Goal: Task Accomplishment & Management: Use online tool/utility

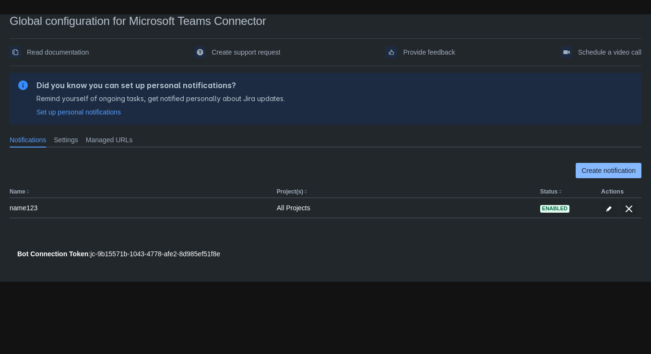
click at [587, 169] on span "Create notification" at bounding box center [608, 170] width 54 height 15
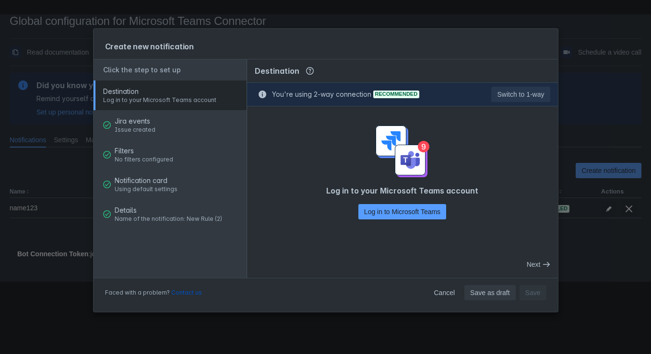
click at [433, 301] on div "Faced with a problem? Contact us Cancel Save as draft Save" at bounding box center [326, 295] width 464 height 35
click at [436, 296] on span "Cancel" at bounding box center [443, 292] width 21 height 15
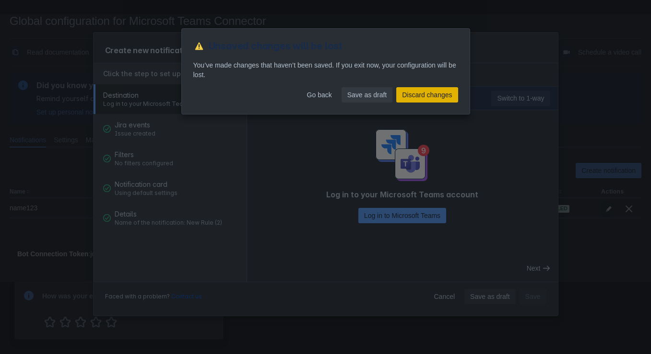
click at [415, 95] on span "Discard changes" at bounding box center [427, 94] width 50 height 15
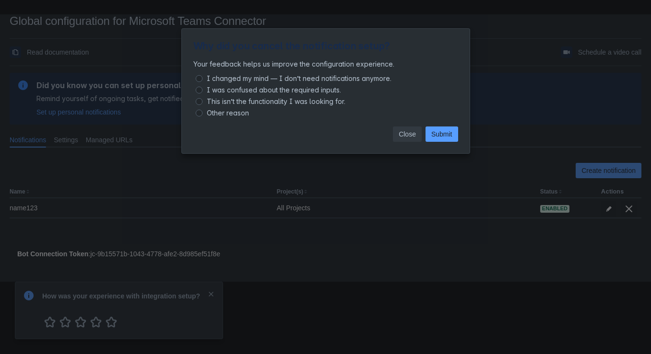
click at [403, 133] on span "Close" at bounding box center [406, 134] width 17 height 15
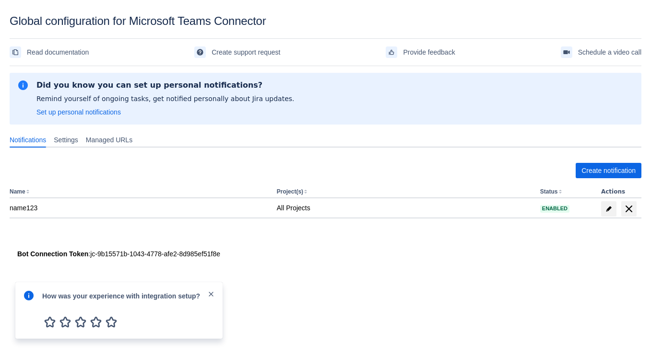
click at [497, 260] on div "Please refresh the page and try again. If the issue persist please contact supp…" at bounding box center [326, 176] width 632 height 212
click at [611, 169] on span "Create notification" at bounding box center [608, 170] width 54 height 15
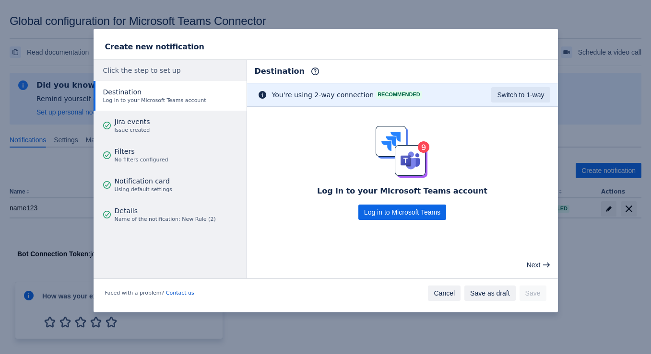
click at [443, 291] on span "Cancel" at bounding box center [443, 293] width 21 height 15
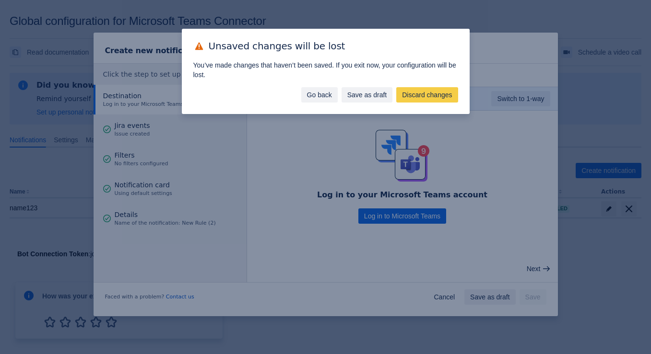
click at [316, 94] on span "Go back" at bounding box center [319, 94] width 25 height 15
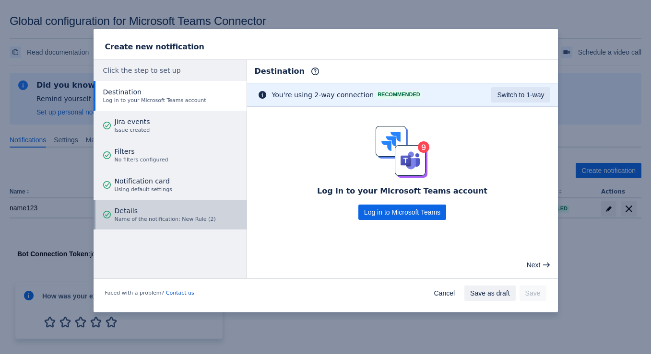
click at [130, 216] on span "Name of the notification: New Rule (2)" at bounding box center [165, 220] width 101 height 8
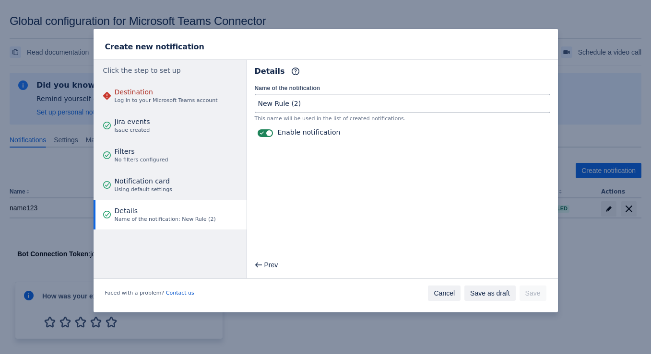
click at [439, 292] on span "Cancel" at bounding box center [443, 293] width 21 height 15
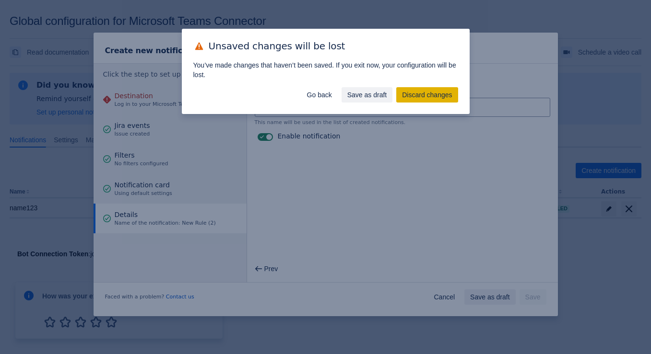
click at [411, 97] on span "Discard changes" at bounding box center [427, 94] width 50 height 15
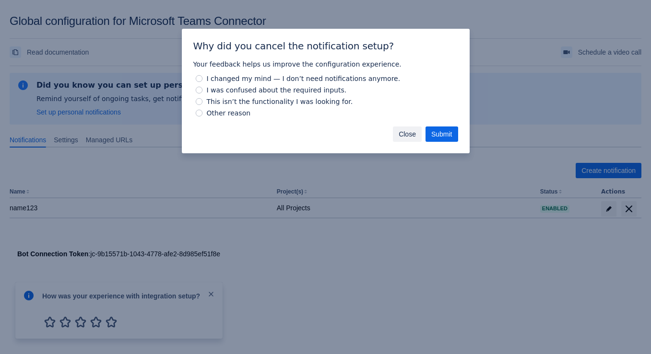
click at [396, 127] on button "Close" at bounding box center [407, 134] width 29 height 15
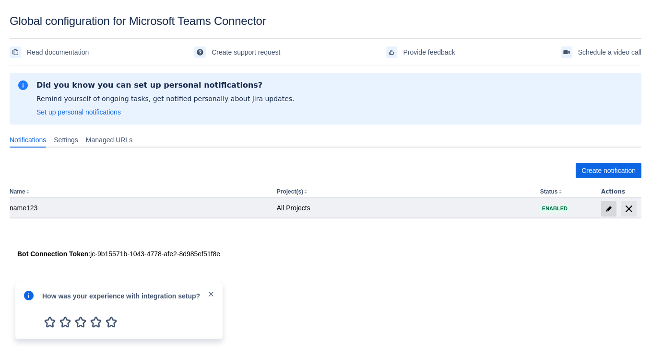
click at [608, 209] on span "edit" at bounding box center [609, 209] width 8 height 8
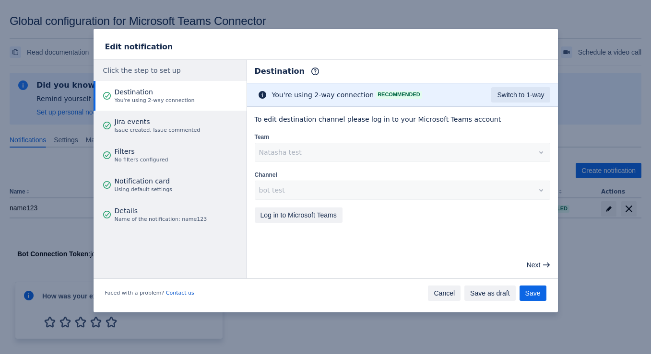
click at [443, 292] on span "Cancel" at bounding box center [443, 293] width 21 height 15
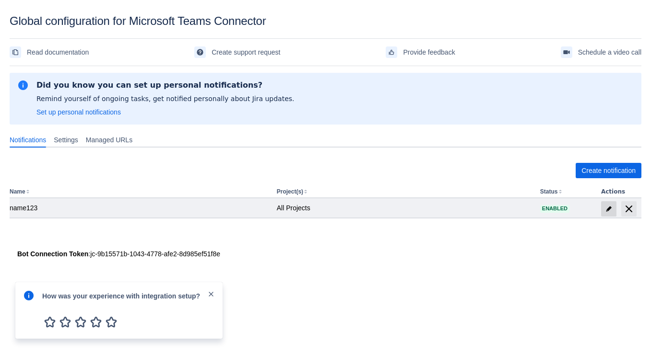
click at [609, 213] on span at bounding box center [608, 208] width 15 height 15
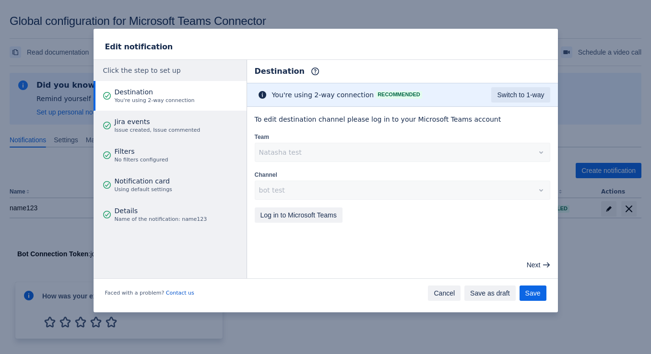
click at [435, 291] on span "Cancel" at bounding box center [443, 293] width 21 height 15
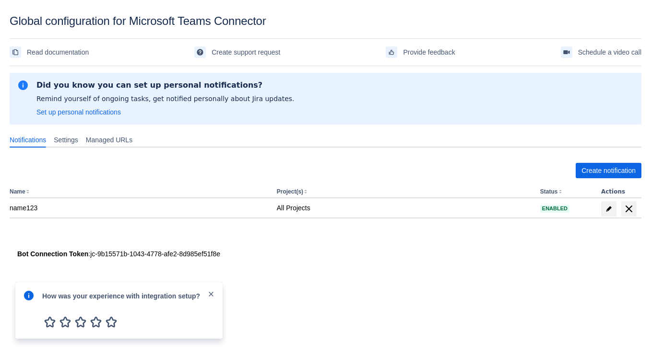
click at [346, 248] on div "Create notification Name Project(s) Status Actions name123 All Projects Enabled" at bounding box center [326, 199] width 632 height 102
click at [212, 293] on span "close" at bounding box center [211, 295] width 8 height 8
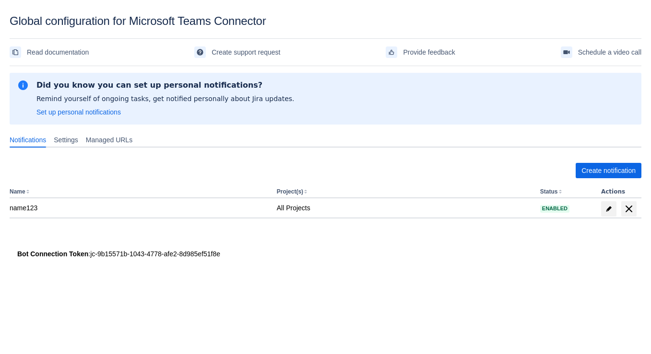
click at [396, 303] on body "Global configuration for Microsoft Teams Connector Read documentation Create su…" at bounding box center [325, 191] width 651 height 354
click at [604, 165] on span "Create notification" at bounding box center [608, 170] width 54 height 15
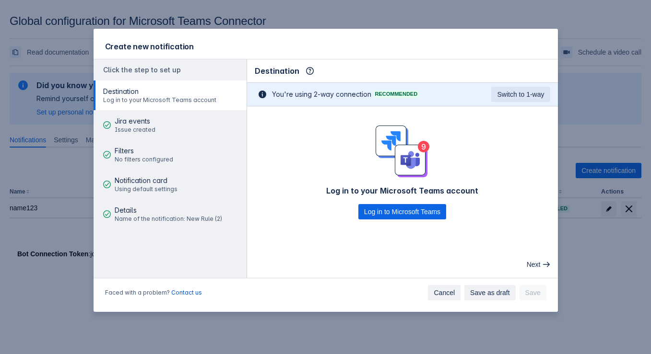
click at [437, 293] on span "Cancel" at bounding box center [443, 292] width 21 height 15
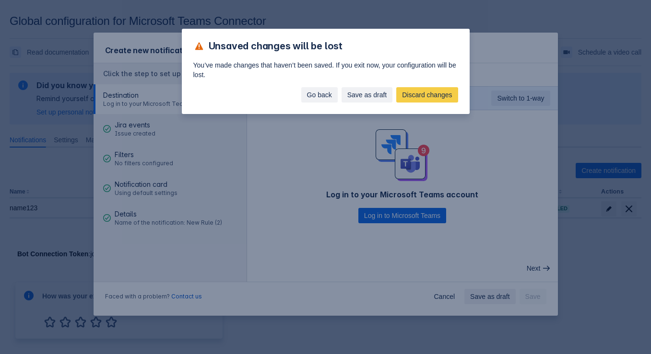
click at [307, 94] on span "Go back" at bounding box center [319, 94] width 25 height 15
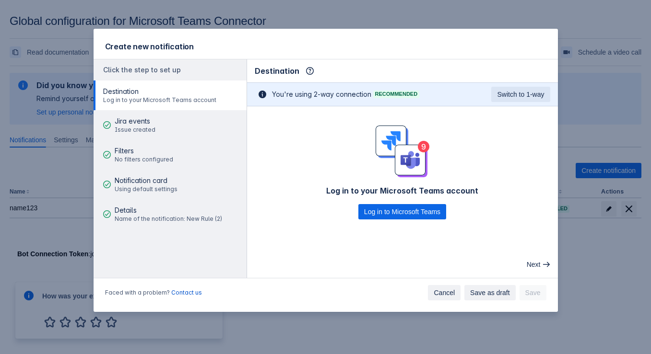
click at [444, 291] on span "Cancel" at bounding box center [443, 292] width 21 height 15
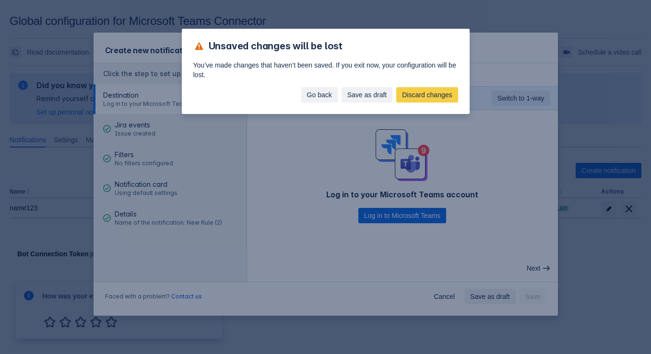
click at [307, 93] on span "Go back" at bounding box center [319, 94] width 25 height 15
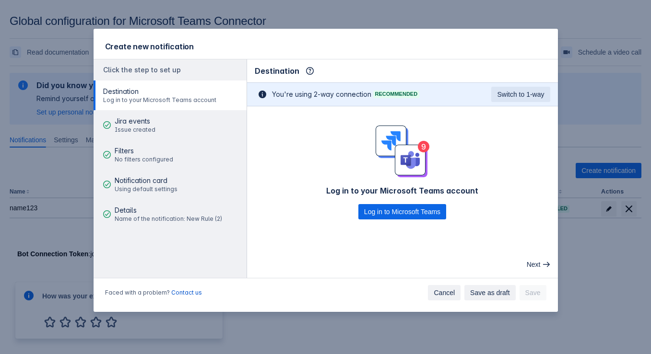
click at [436, 293] on span "Cancel" at bounding box center [443, 292] width 21 height 15
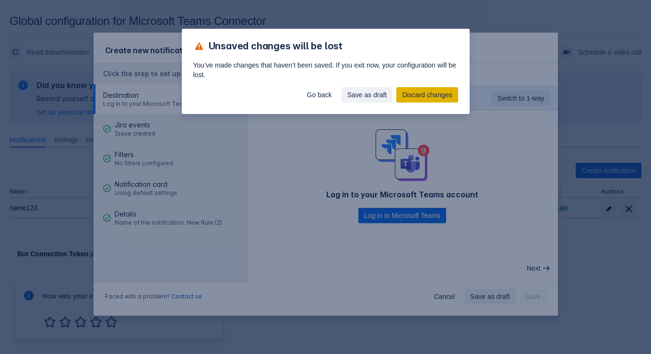
click at [404, 94] on span "Discard changes" at bounding box center [427, 94] width 50 height 15
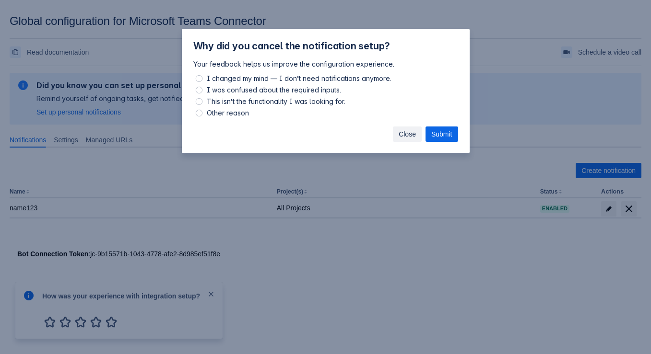
click at [400, 135] on span "Close" at bounding box center [406, 134] width 17 height 15
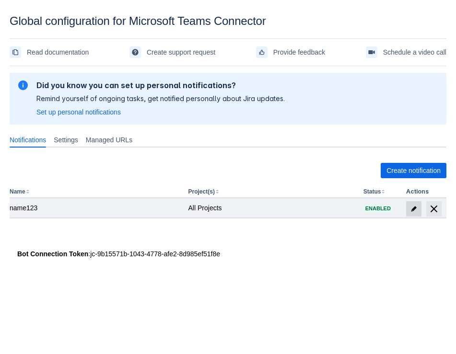
click at [409, 208] on span at bounding box center [413, 208] width 15 height 15
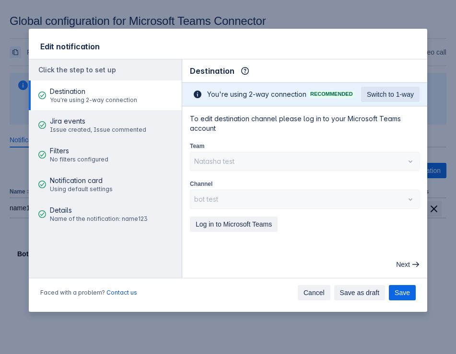
click at [309, 292] on span "Cancel" at bounding box center [314, 292] width 21 height 15
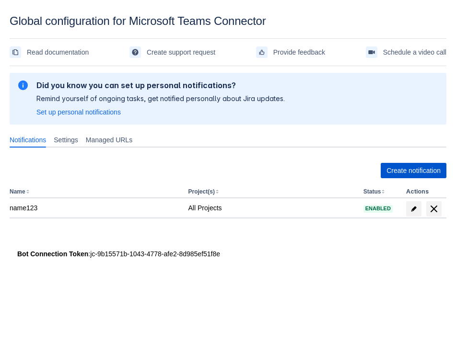
click at [408, 172] on span "Create notification" at bounding box center [413, 170] width 54 height 15
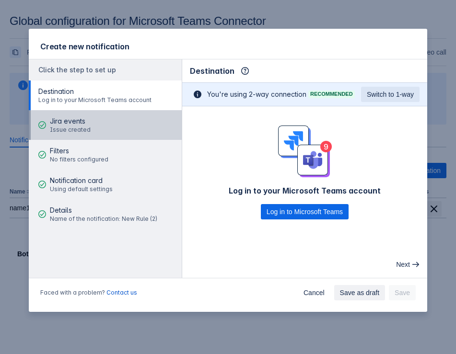
click at [60, 132] on span "Issue created" at bounding box center [70, 130] width 41 height 8
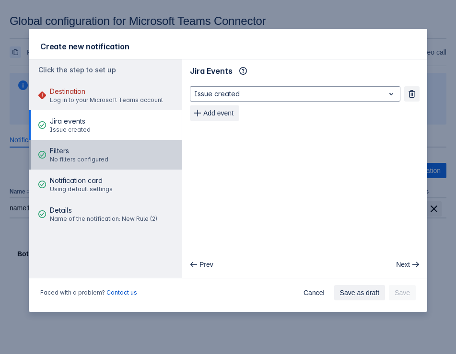
click at [65, 156] on span "No filters configured" at bounding box center [79, 160] width 59 height 8
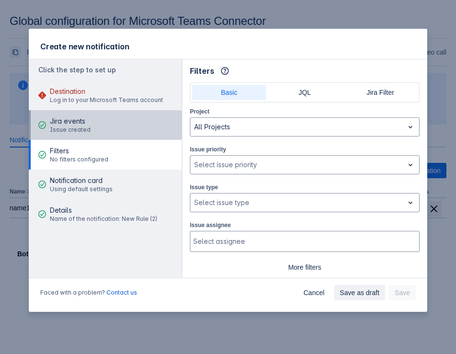
click at [73, 120] on span "Jira events" at bounding box center [70, 122] width 41 height 10
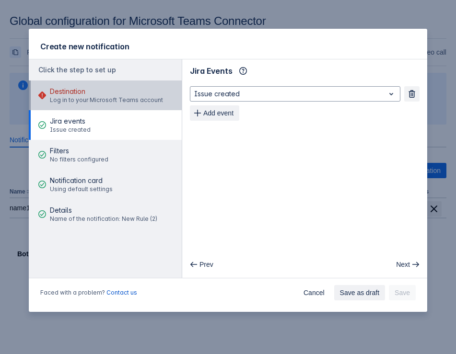
click at [75, 95] on span "Destination" at bounding box center [106, 92] width 113 height 10
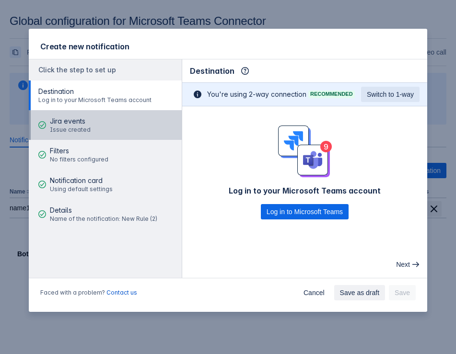
click at [75, 124] on span "Jira events" at bounding box center [70, 122] width 41 height 10
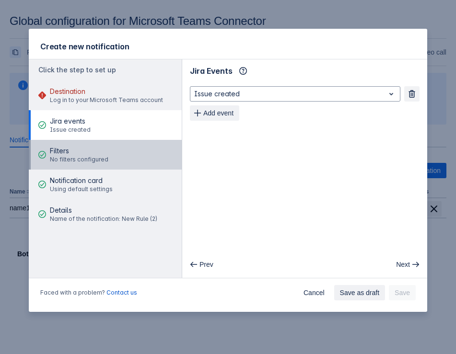
click at [76, 164] on div "Filters No filters configured" at bounding box center [79, 155] width 59 height 29
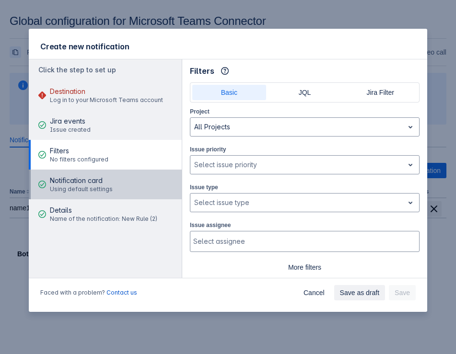
click at [68, 186] on span "Using default settings" at bounding box center [81, 190] width 63 height 8
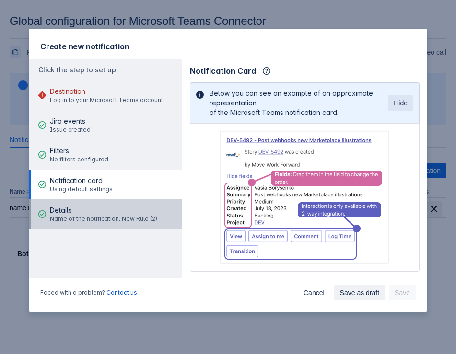
click at [78, 204] on div "Details Name of the notification: New Rule (2)" at bounding box center [103, 214] width 107 height 29
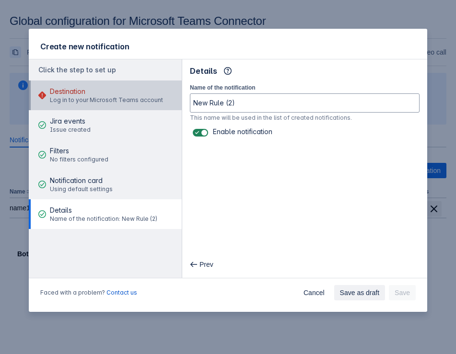
click at [75, 91] on span "Destination" at bounding box center [106, 92] width 113 height 10
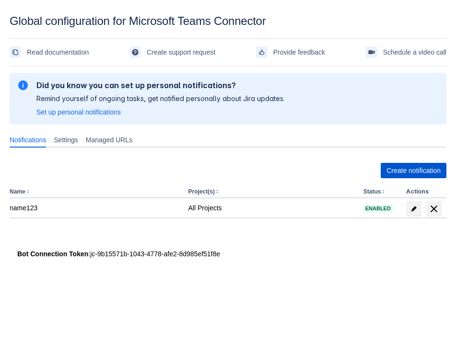
click at [425, 166] on span "Create notification" at bounding box center [413, 170] width 54 height 15
click at [414, 165] on span "Create notification" at bounding box center [413, 170] width 54 height 15
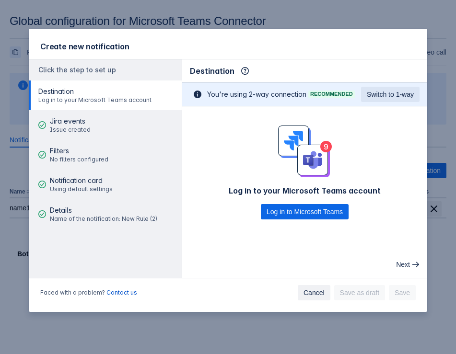
click at [307, 299] on span "Cancel" at bounding box center [314, 292] width 21 height 15
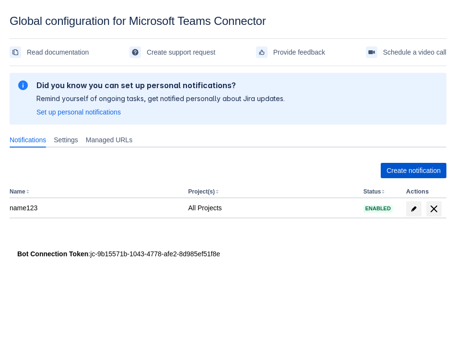
click at [391, 167] on span "Create notification" at bounding box center [413, 170] width 54 height 15
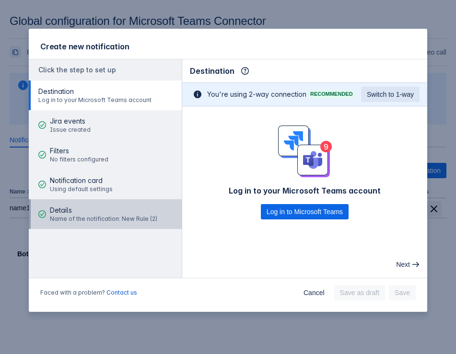
click at [118, 220] on span "Name of the notification: New Rule (2)" at bounding box center [103, 219] width 107 height 8
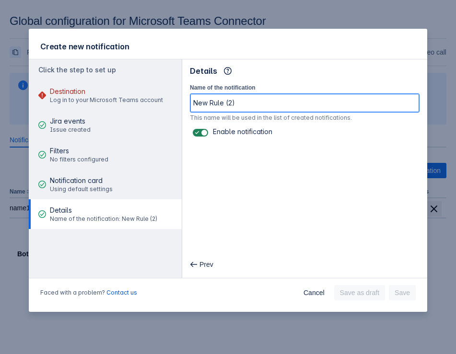
click at [220, 106] on input "New Rule (2)" at bounding box center [304, 102] width 229 height 17
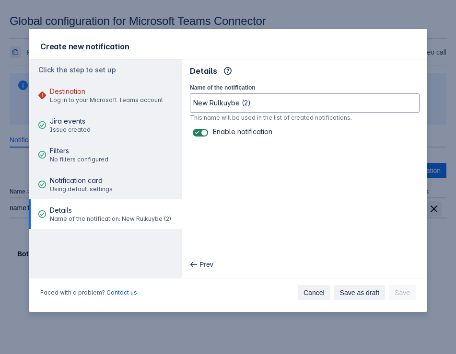
click at [304, 288] on span "Cancel" at bounding box center [314, 292] width 21 height 15
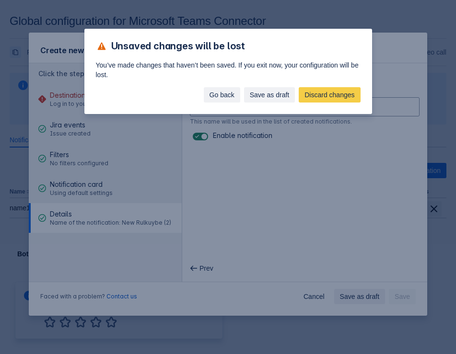
click at [210, 95] on span "Go back" at bounding box center [222, 94] width 25 height 15
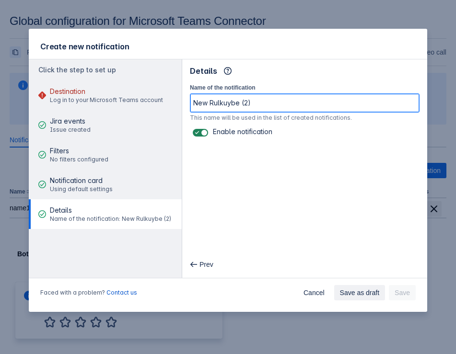
click at [226, 103] on input "New Rulkuybe (2)" at bounding box center [304, 102] width 229 height 17
type input "New Rule (2)"
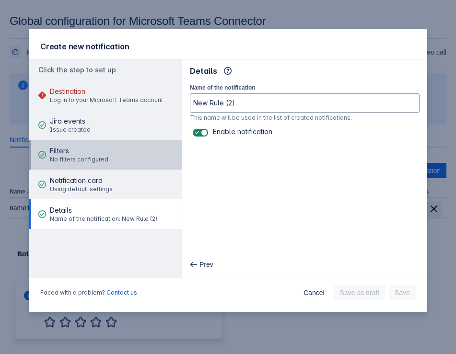
click at [71, 154] on span "Filters" at bounding box center [79, 151] width 59 height 10
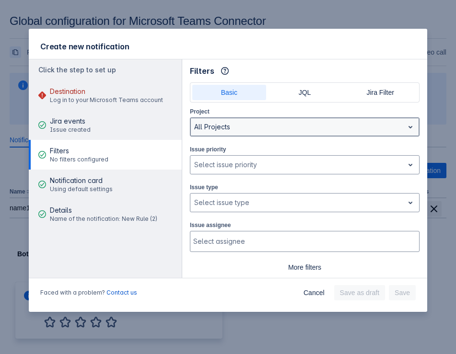
click at [245, 128] on div at bounding box center [297, 127] width 206 height 12
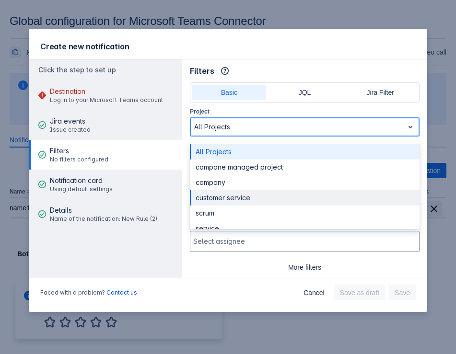
click at [234, 193] on div "customer service" at bounding box center [305, 197] width 230 height 15
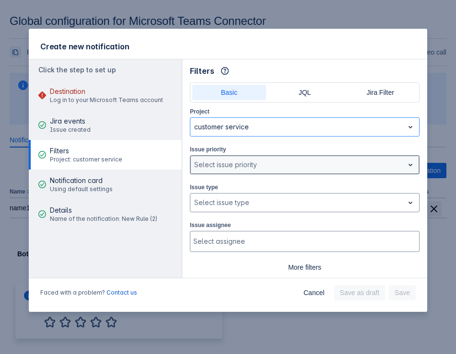
click at [223, 162] on div at bounding box center [297, 165] width 206 height 12
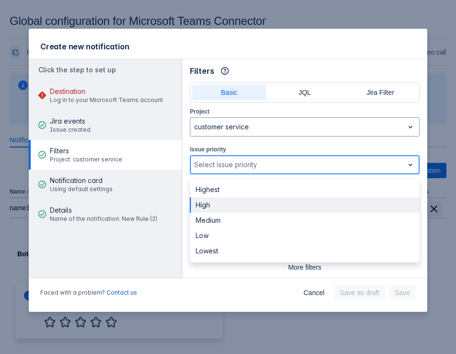
click at [225, 210] on div "High" at bounding box center [305, 205] width 230 height 15
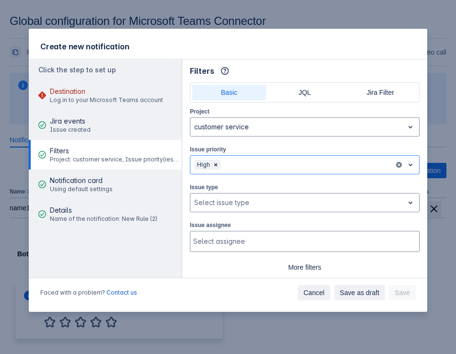
click at [312, 291] on span "Cancel" at bounding box center [314, 292] width 21 height 15
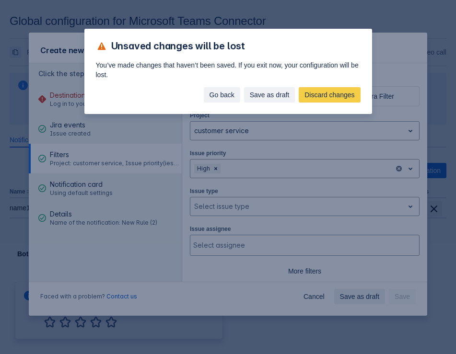
click at [210, 90] on span "Go back" at bounding box center [222, 94] width 25 height 15
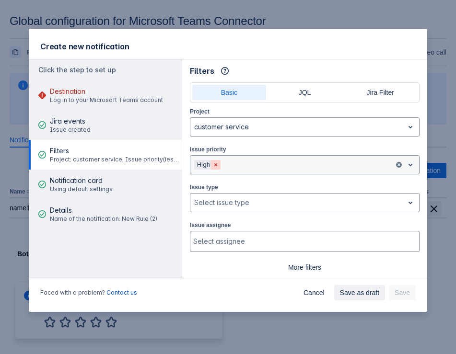
click at [216, 162] on span "Clear" at bounding box center [216, 165] width 8 height 8
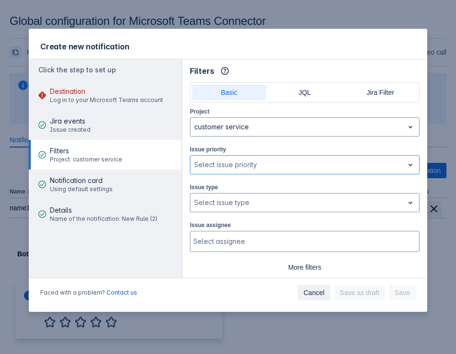
click at [317, 293] on span "Cancel" at bounding box center [314, 292] width 21 height 15
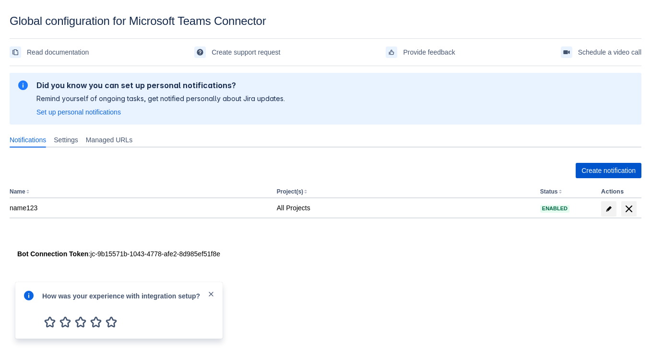
click at [456, 169] on span "Create notification" at bounding box center [608, 170] width 54 height 15
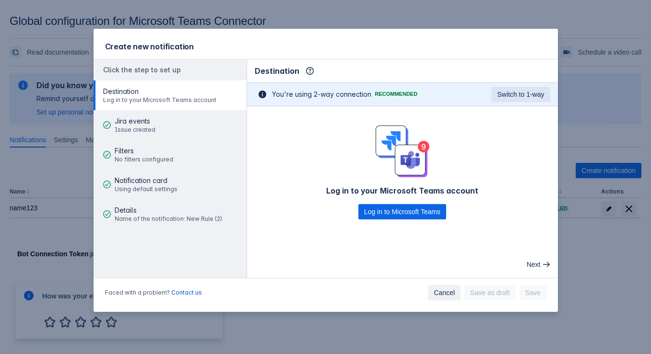
click at [440, 291] on span "Cancel" at bounding box center [443, 292] width 21 height 15
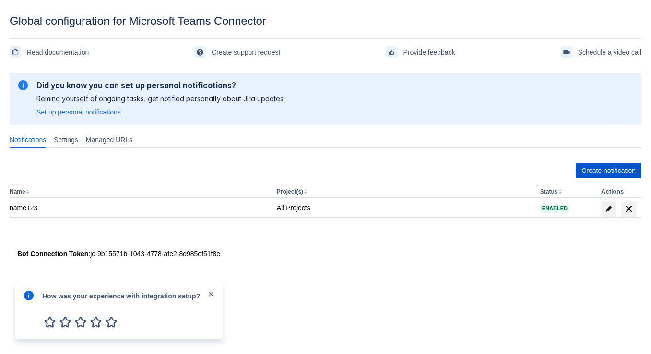
click at [456, 166] on span "Create notification" at bounding box center [608, 170] width 54 height 15
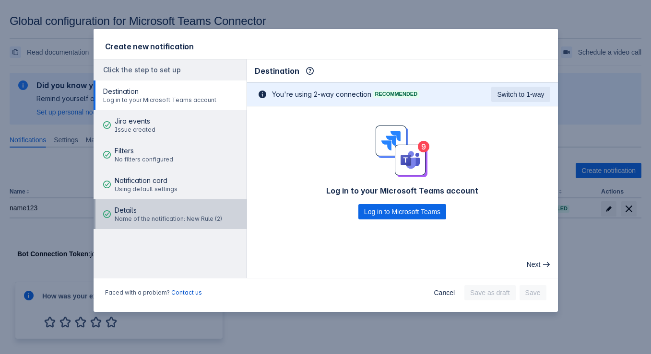
click at [140, 220] on span "Name of the notification: New Rule (2)" at bounding box center [168, 219] width 107 height 8
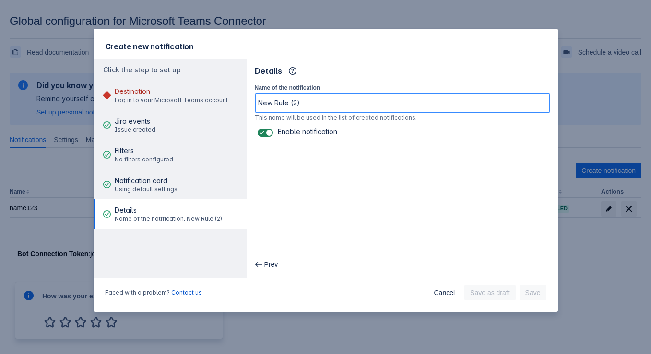
click at [310, 100] on input "New Rule (2)" at bounding box center [402, 102] width 294 height 17
drag, startPoint x: 257, startPoint y: 101, endPoint x: 294, endPoint y: 103, distance: 37.0
click at [294, 103] on input "New Rule (2)luyvb" at bounding box center [402, 102] width 294 height 17
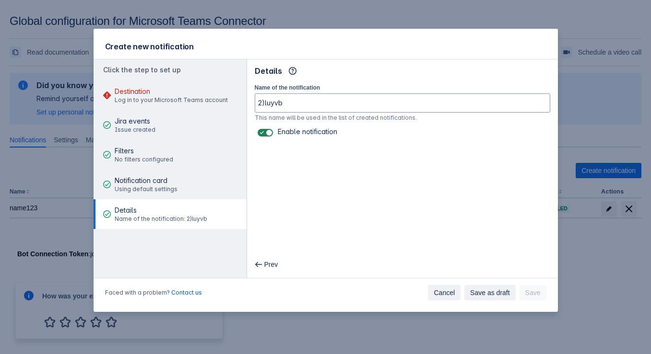
click at [437, 294] on span "Cancel" at bounding box center [443, 292] width 21 height 15
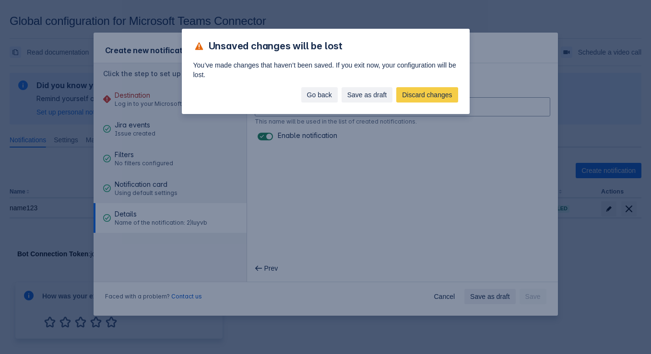
click at [307, 89] on span "Go back" at bounding box center [319, 94] width 25 height 15
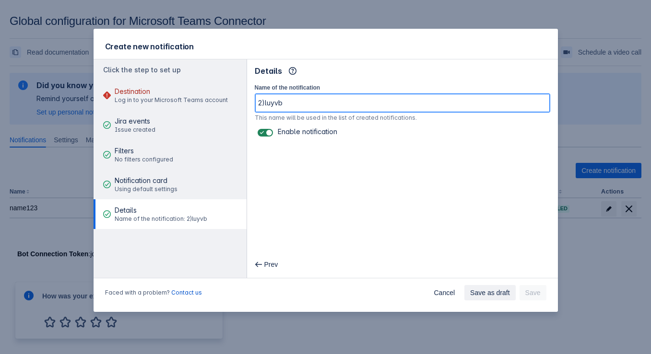
click at [328, 102] on input "2)luyvb" at bounding box center [402, 102] width 294 height 17
type input "New Rule (2)"
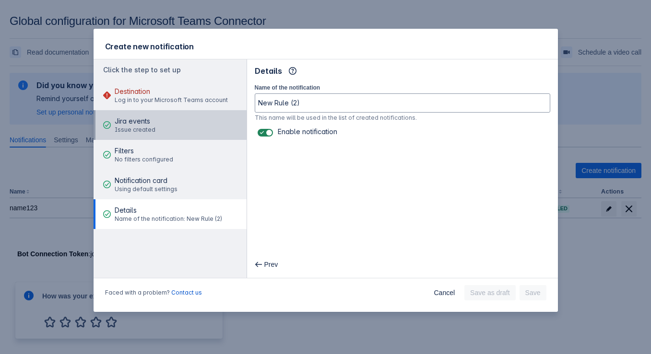
click at [147, 124] on span "Jira events" at bounding box center [135, 122] width 41 height 10
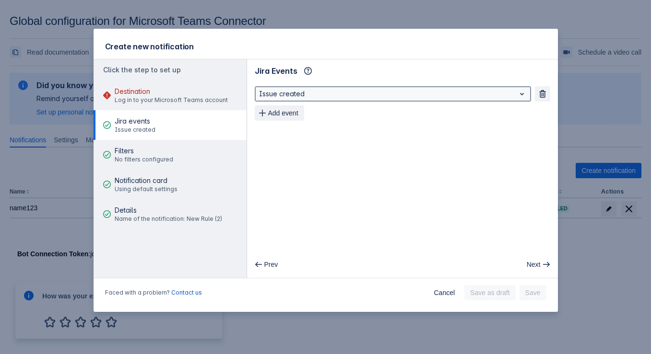
click at [292, 91] on div at bounding box center [385, 94] width 252 height 12
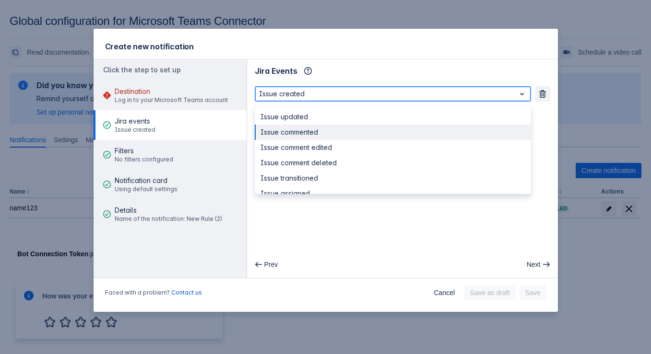
click at [283, 130] on div "Issue commented" at bounding box center [393, 132] width 276 height 15
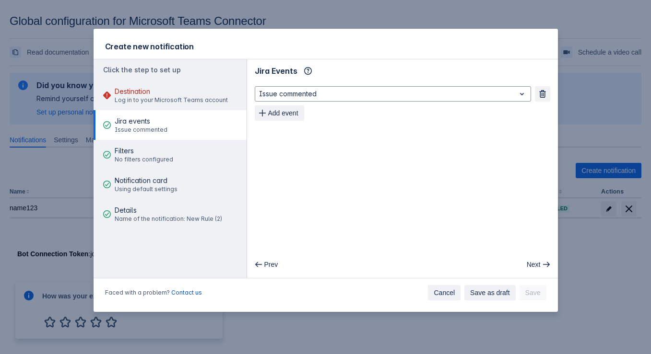
click at [440, 293] on span "Cancel" at bounding box center [443, 292] width 21 height 15
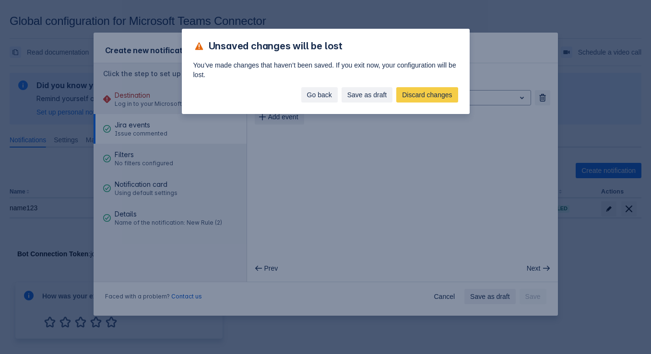
click at [314, 87] on span "Go back" at bounding box center [319, 94] width 25 height 15
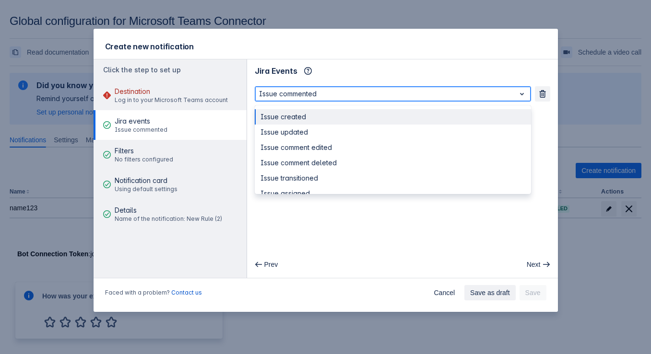
click at [456, 92] on div at bounding box center [385, 94] width 252 height 12
click at [456, 92] on span "button" at bounding box center [543, 94] width 8 height 8
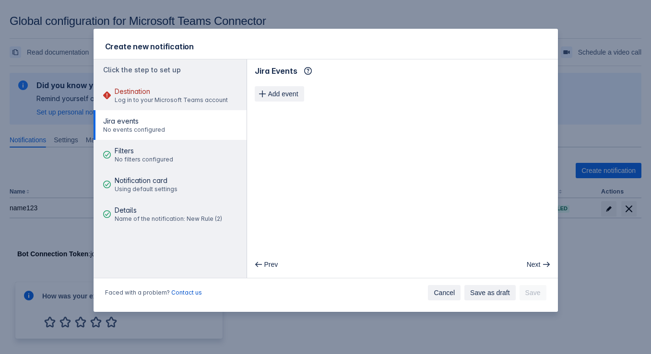
click at [435, 290] on span "Cancel" at bounding box center [443, 292] width 21 height 15
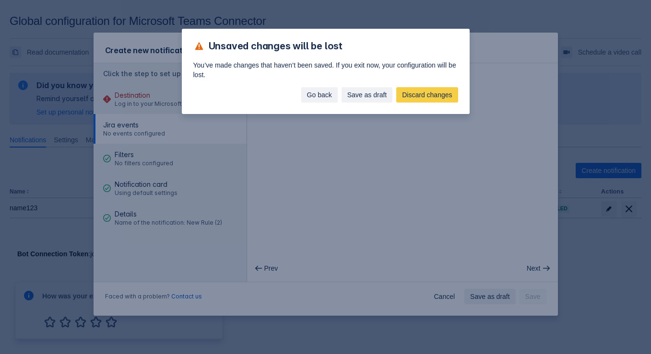
click at [314, 89] on span "Go back" at bounding box center [319, 94] width 25 height 15
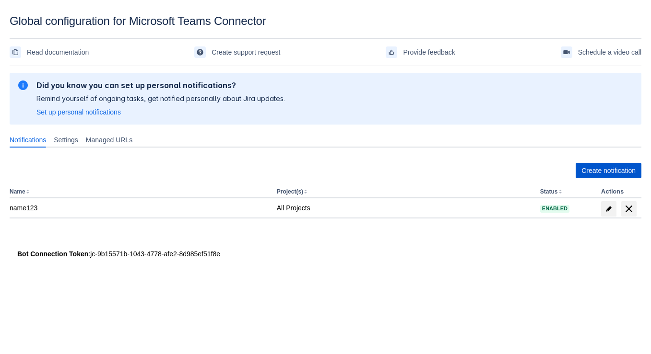
click at [615, 170] on span "Create notification" at bounding box center [608, 170] width 54 height 15
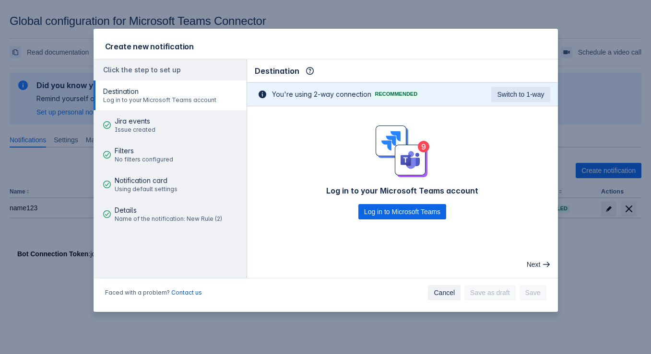
click at [438, 292] on span "Cancel" at bounding box center [443, 292] width 21 height 15
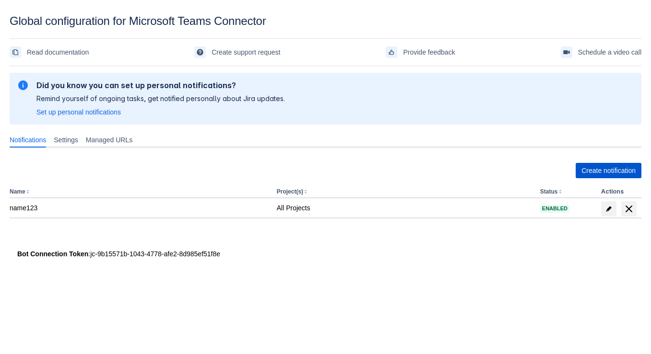
click at [626, 173] on span "Create notification" at bounding box center [608, 170] width 54 height 15
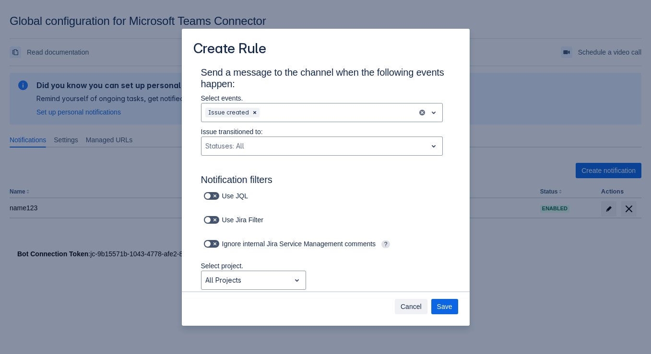
click at [404, 307] on span "Cancel" at bounding box center [410, 306] width 21 height 15
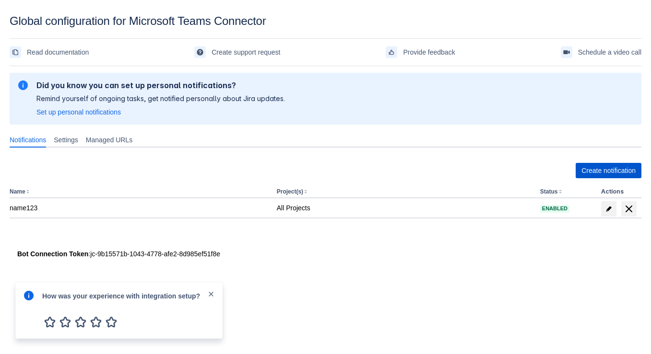
click at [581, 165] on span "Create notification" at bounding box center [608, 170] width 54 height 15
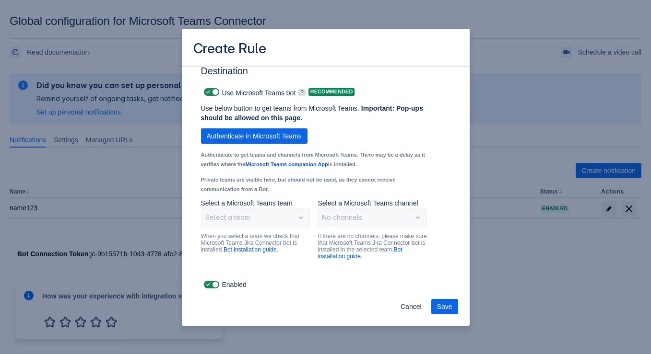
scroll to position [707, 0]
click at [410, 310] on span "Cancel" at bounding box center [410, 306] width 21 height 15
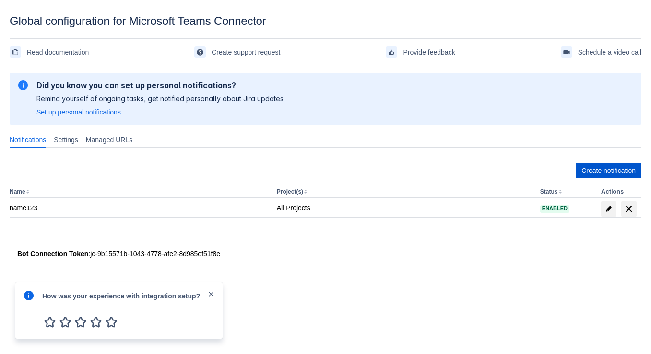
click at [589, 173] on span "Create notification" at bounding box center [608, 170] width 54 height 15
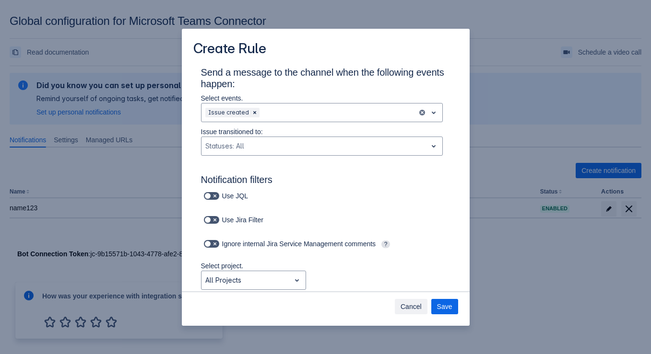
click at [406, 310] on span "Cancel" at bounding box center [410, 306] width 21 height 15
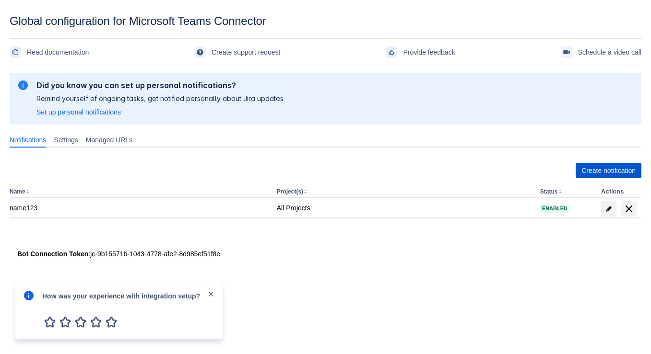
click at [590, 171] on span "Create notification" at bounding box center [608, 170] width 54 height 15
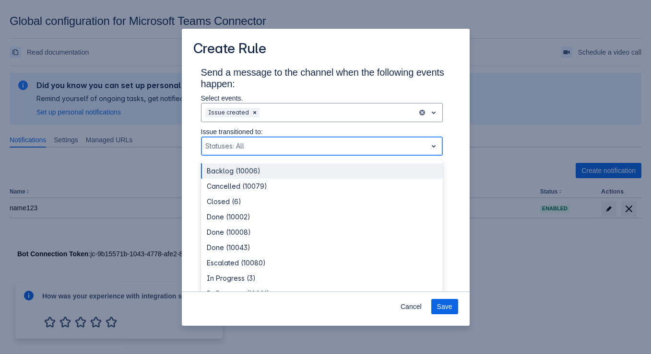
click at [255, 143] on div "Scrollable content" at bounding box center [314, 147] width 218 height 12
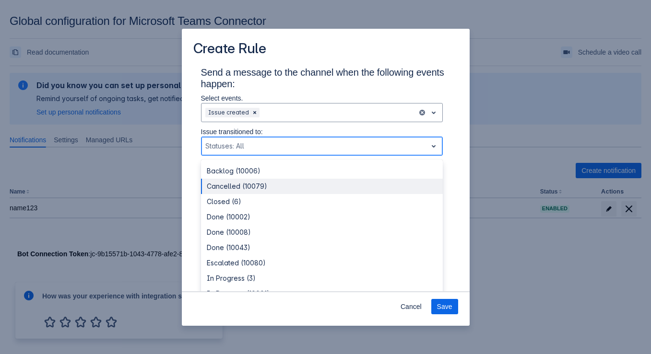
click at [253, 185] on div "Cancelled (10079)" at bounding box center [322, 186] width 242 height 15
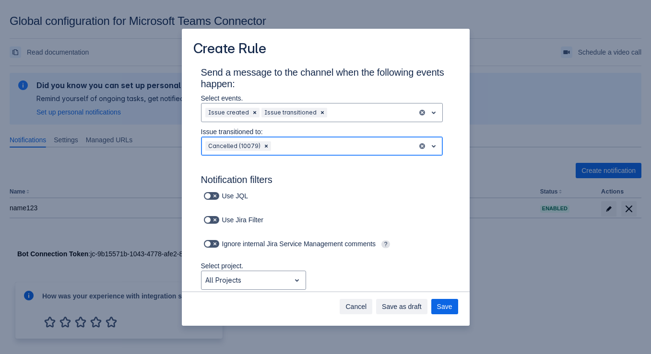
click at [362, 308] on span "Cancel" at bounding box center [355, 306] width 21 height 15
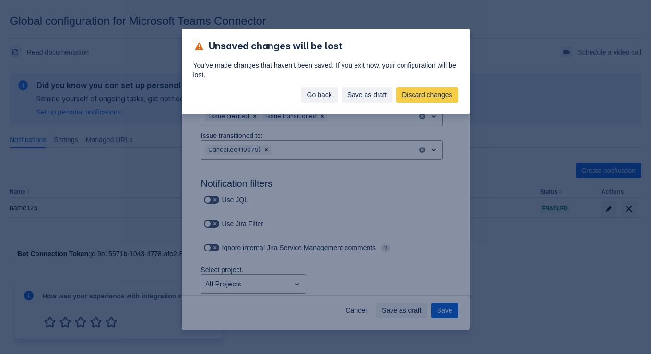
click at [312, 94] on span "Go back" at bounding box center [319, 94] width 25 height 15
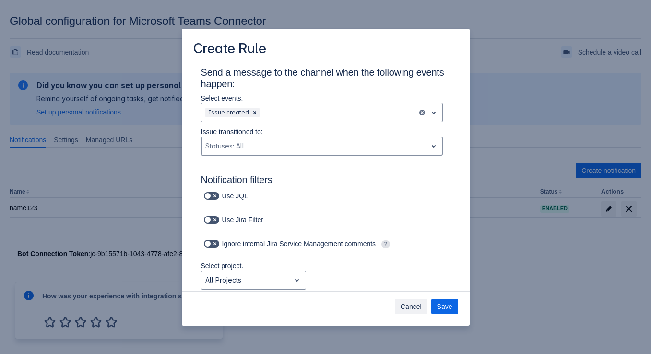
click at [412, 308] on span "Cancel" at bounding box center [410, 306] width 21 height 15
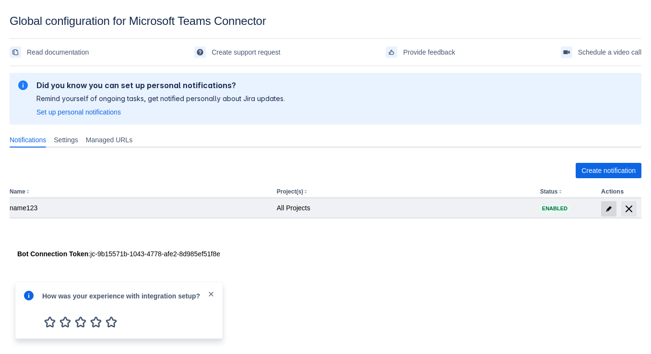
click at [607, 205] on span "edit" at bounding box center [609, 209] width 8 height 8
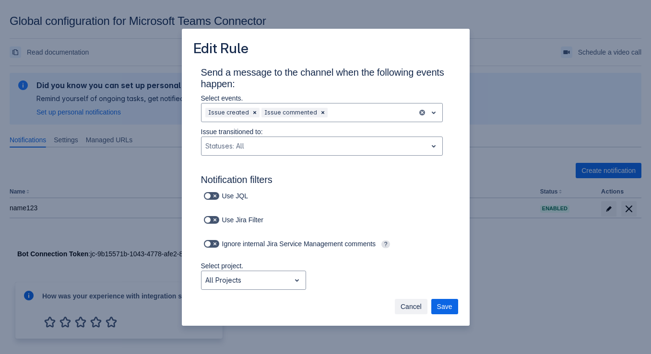
click at [409, 307] on span "Cancel" at bounding box center [410, 306] width 21 height 15
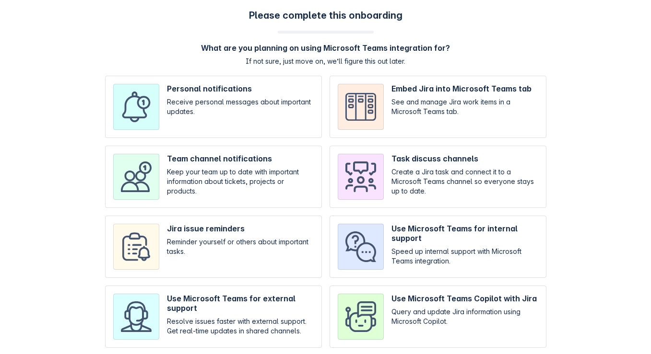
scroll to position [83, 0]
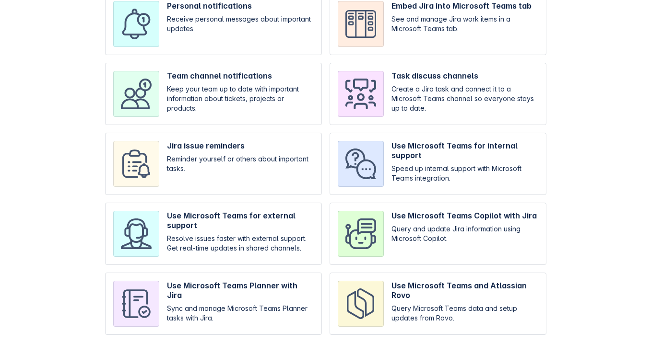
click at [403, 243] on input "checkbox" at bounding box center [437, 234] width 217 height 62
checkbox input "true"
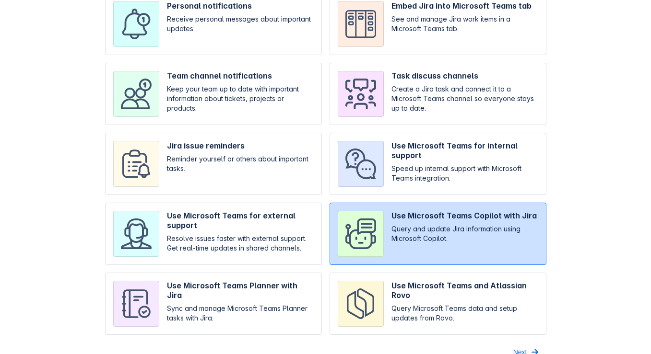
click at [518, 349] on span "Next" at bounding box center [520, 352] width 14 height 15
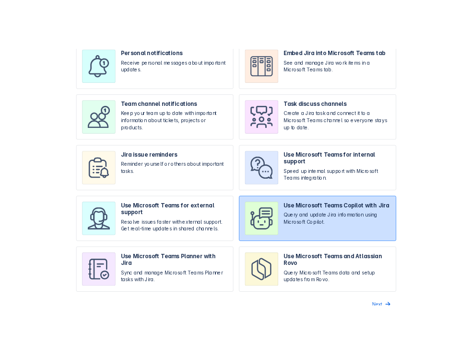
scroll to position [0, 0]
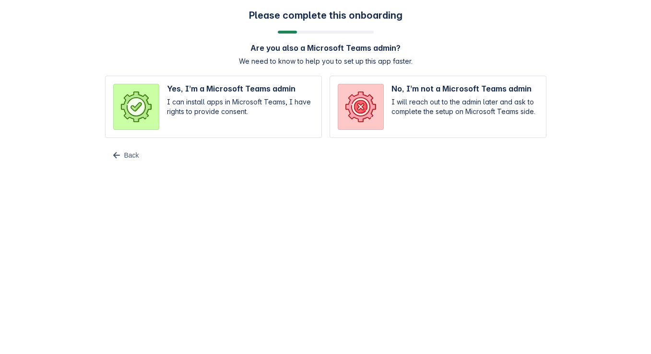
click at [246, 99] on input "radio" at bounding box center [213, 107] width 217 height 62
radio input "true"
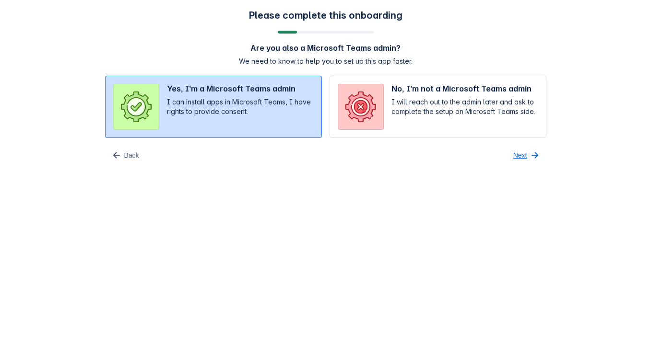
click at [516, 153] on span "Next" at bounding box center [520, 155] width 14 height 15
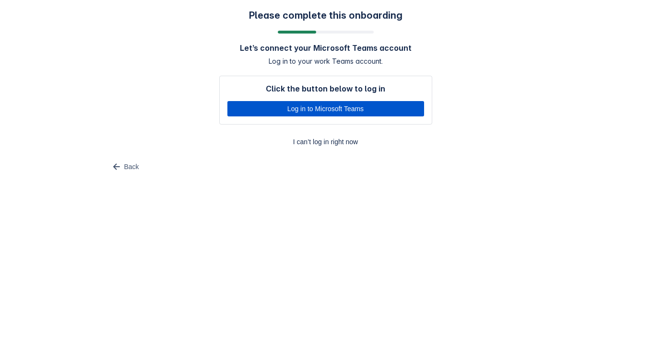
click at [377, 106] on span "Log in to Microsoft Teams" at bounding box center [325, 108] width 185 height 15
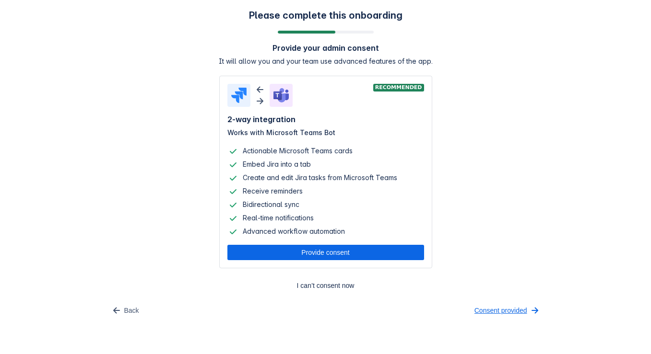
click at [507, 307] on span "Consent provided" at bounding box center [500, 310] width 53 height 15
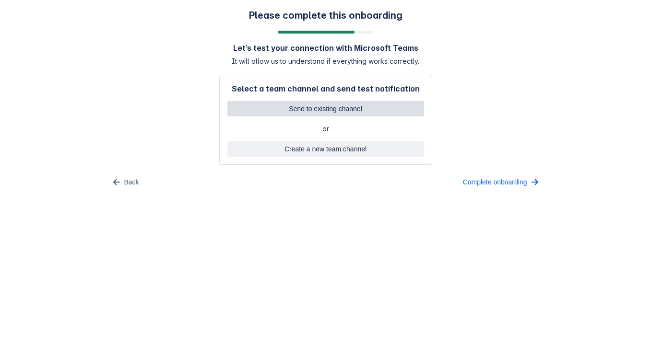
click at [296, 110] on span "Send to existing channel" at bounding box center [325, 108] width 185 height 15
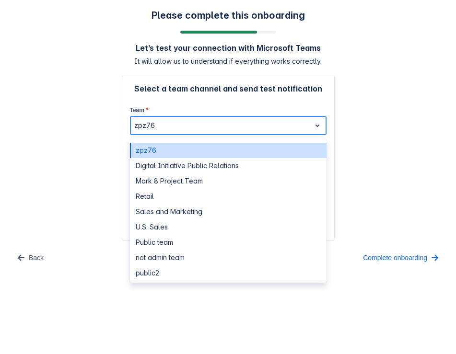
click at [231, 127] on div at bounding box center [220, 126] width 173 height 12
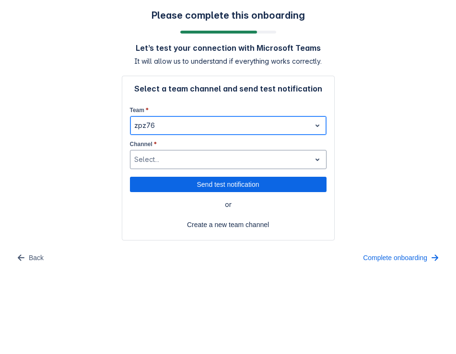
click at [231, 127] on div at bounding box center [220, 126] width 173 height 12
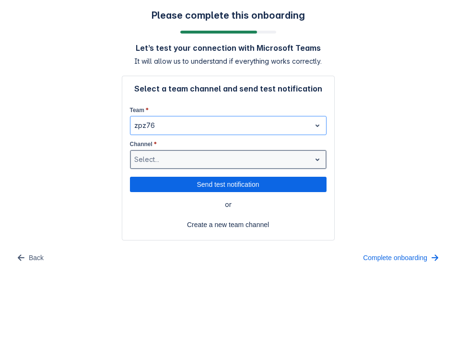
click at [229, 163] on div at bounding box center [220, 160] width 173 height 12
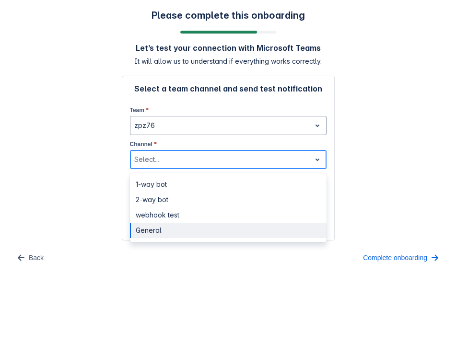
click at [192, 226] on div "General" at bounding box center [228, 230] width 197 height 15
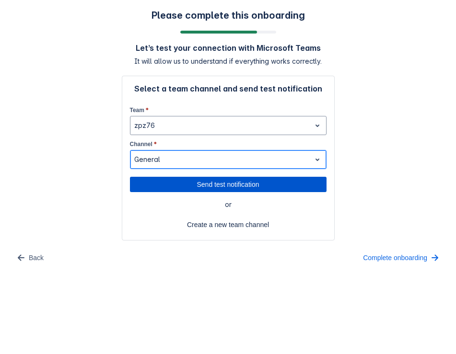
click at [211, 187] on span "Send test notification" at bounding box center [228, 184] width 185 height 15
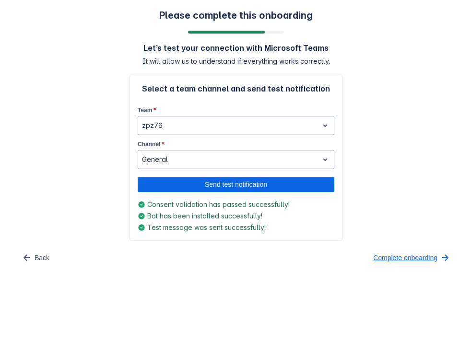
click at [440, 254] on span "button" at bounding box center [445, 258] width 12 height 12
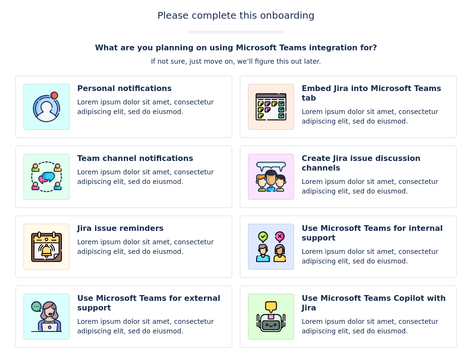
click at [400, 197] on input "checkbox" at bounding box center [348, 177] width 217 height 62
checkbox input "true"
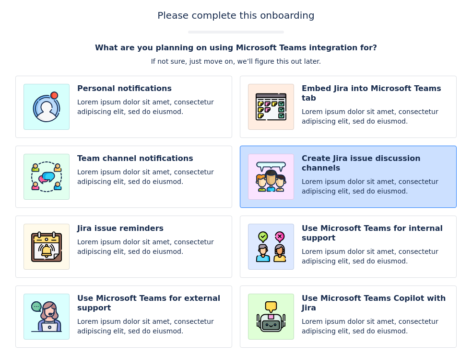
scroll to position [98, 0]
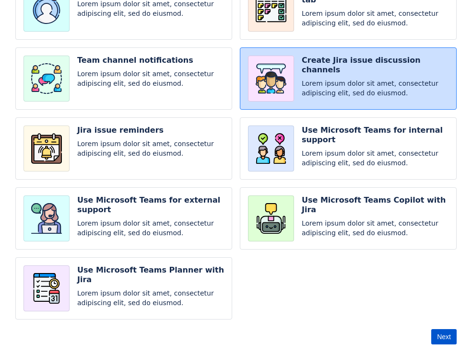
click at [445, 343] on span "Next" at bounding box center [444, 336] width 14 height 15
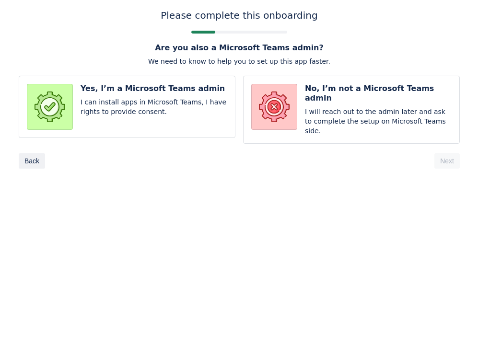
scroll to position [0, 0]
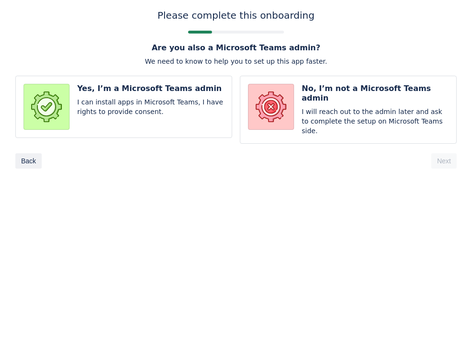
click at [354, 98] on input "radio" at bounding box center [348, 110] width 217 height 68
radio input "true"
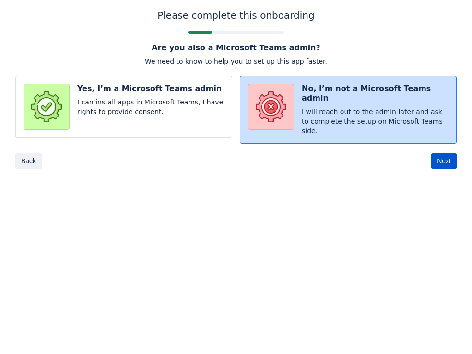
click at [449, 156] on span "Next" at bounding box center [444, 160] width 14 height 15
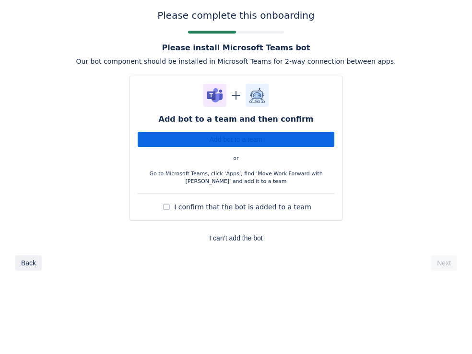
click at [249, 209] on span "I confirm that the bot is added to a team" at bounding box center [242, 207] width 137 height 10
click at [172, 209] on input "I confirm that the bot is added to a team" at bounding box center [167, 207] width 12 height 12
checkbox input "true"
click at [439, 260] on span "Next" at bounding box center [444, 263] width 14 height 15
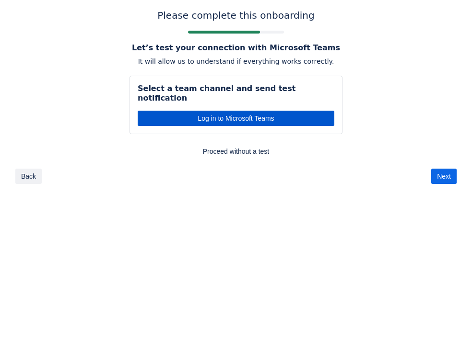
click at [269, 111] on span "Log in to Microsoft Teams" at bounding box center [235, 118] width 185 height 15
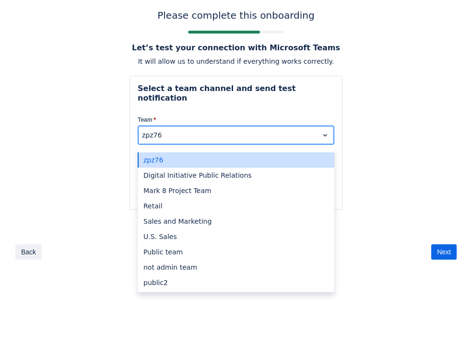
click at [223, 129] on div at bounding box center [228, 135] width 173 height 12
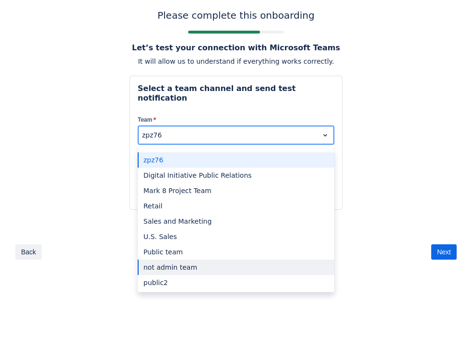
click at [206, 260] on div "not admin team" at bounding box center [236, 267] width 197 height 15
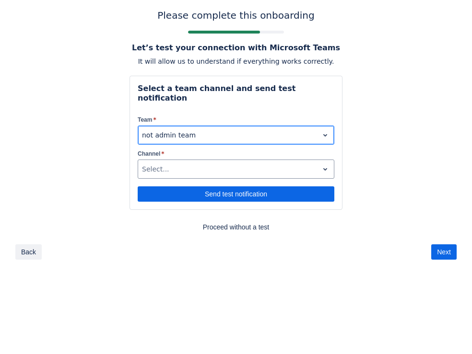
click at [241, 129] on div at bounding box center [228, 135] width 173 height 12
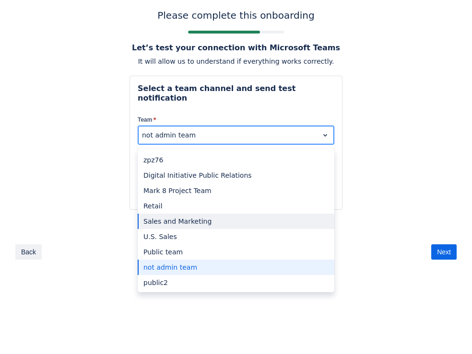
click at [185, 218] on div "Sales and Marketing" at bounding box center [236, 221] width 197 height 15
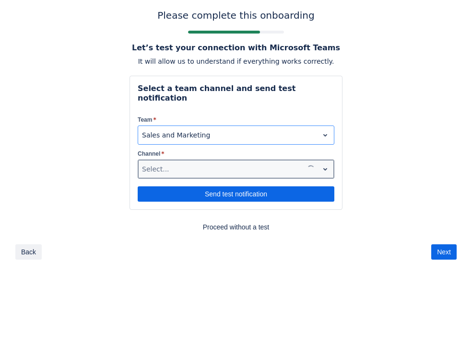
click at [196, 162] on div "Select..." at bounding box center [220, 169] width 165 height 15
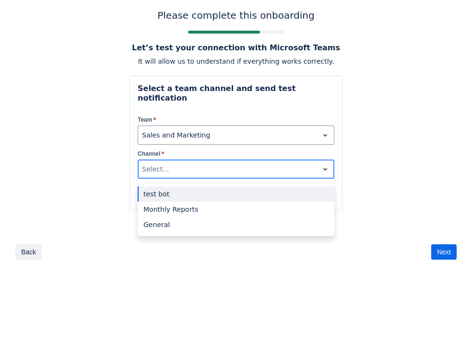
click at [198, 187] on div "test bot" at bounding box center [236, 194] width 197 height 15
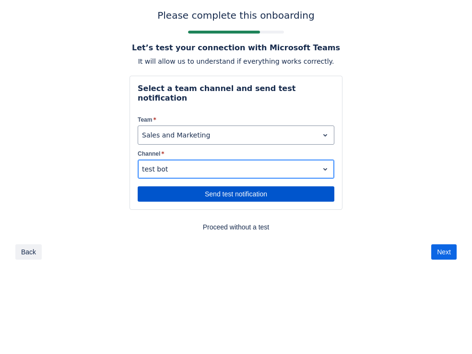
click at [222, 187] on span "Send test notification" at bounding box center [235, 194] width 185 height 15
